Goal: Information Seeking & Learning: Learn about a topic

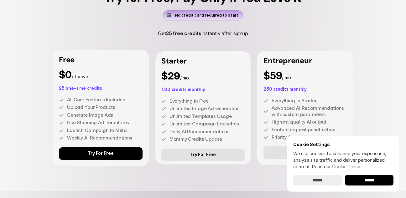
scroll to position [1784, 0]
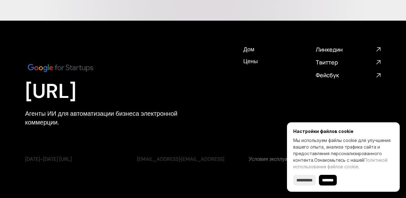
scroll to position [2703, 0]
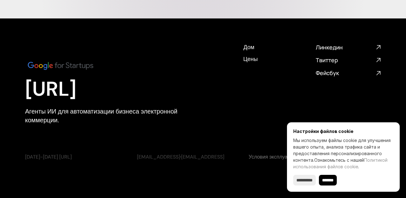
click at [82, 112] on font "Агенты ИИ для автоматизации бизнеса электронной коммерции." at bounding box center [102, 115] width 154 height 17
click at [254, 59] on font "Цены" at bounding box center [250, 58] width 14 height 8
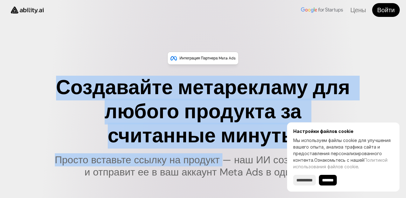
drag, startPoint x: 56, startPoint y: 85, endPoint x: 244, endPoint y: 155, distance: 200.6
click at [244, 155] on div "Создавайте метарекламу для любого продукта за считанные минуты Просто вставьте …" at bounding box center [202, 127] width 313 height 102
copy div "Создавайте метарекламу для любого продукта за считанные минуты Просто вставьте …"
